Goal: Task Accomplishment & Management: Manage account settings

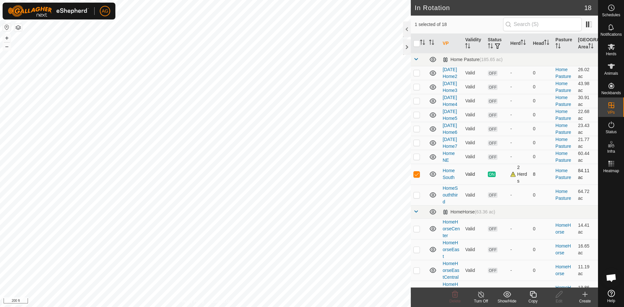
click at [419, 177] on p-checkbox at bounding box center [416, 174] width 6 height 5
checkbox input "false"
click at [418, 145] on p-checkbox at bounding box center [416, 142] width 6 height 5
click at [416, 145] on p-checkbox at bounding box center [416, 142] width 6 height 5
checkbox input "false"
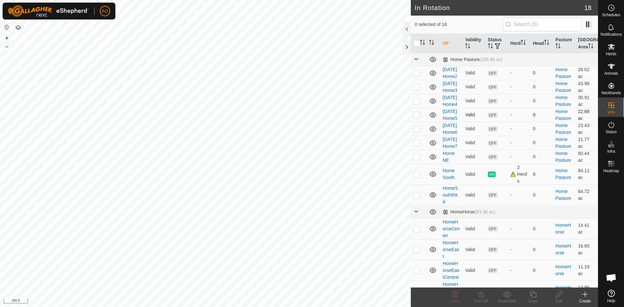
click at [417, 117] on p-checkbox at bounding box center [416, 114] width 6 height 5
click at [418, 117] on p-checkbox at bounding box center [416, 114] width 6 height 5
checkbox input "false"
click at [416, 108] on td at bounding box center [419, 101] width 16 height 14
checkbox input "true"
